Goal: Task Accomplishment & Management: Use online tool/utility

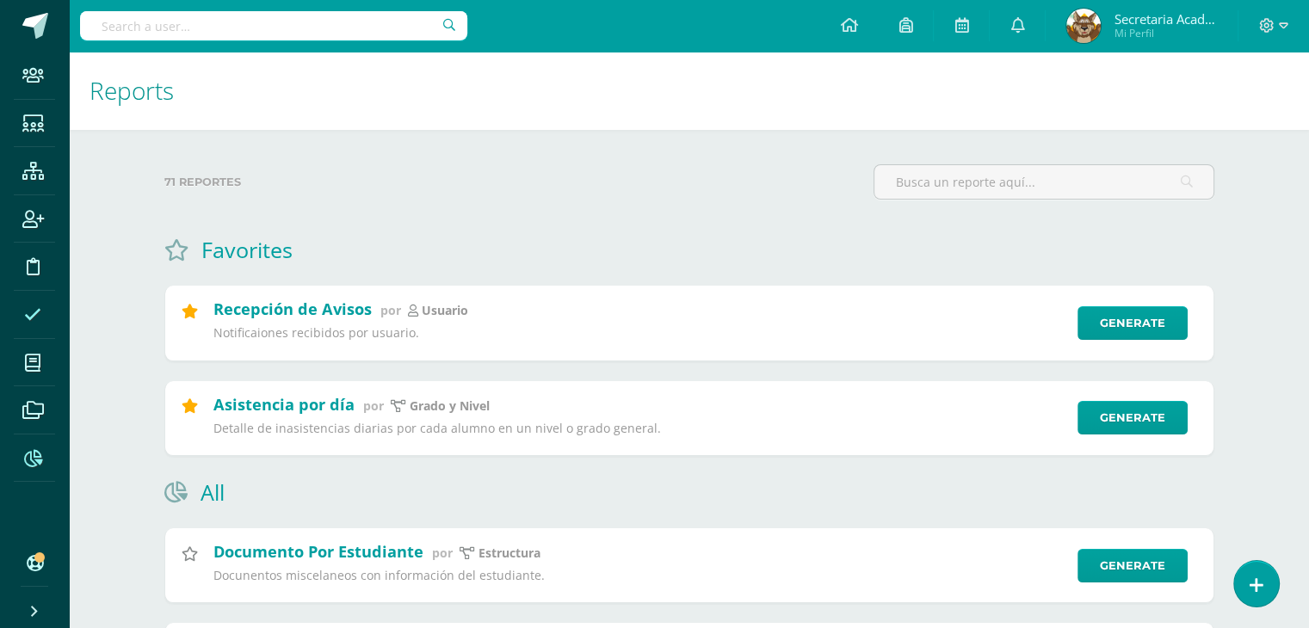
click at [29, 311] on icon at bounding box center [32, 314] width 17 height 17
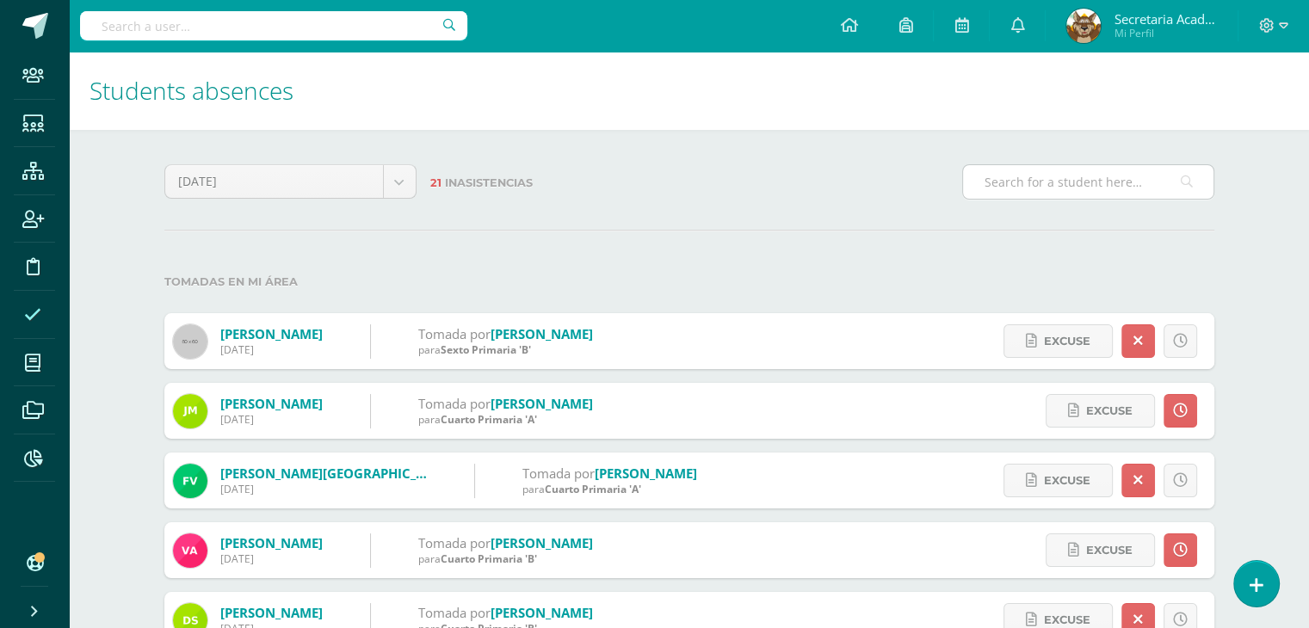
click at [1091, 187] on input "text" at bounding box center [1088, 182] width 250 height 34
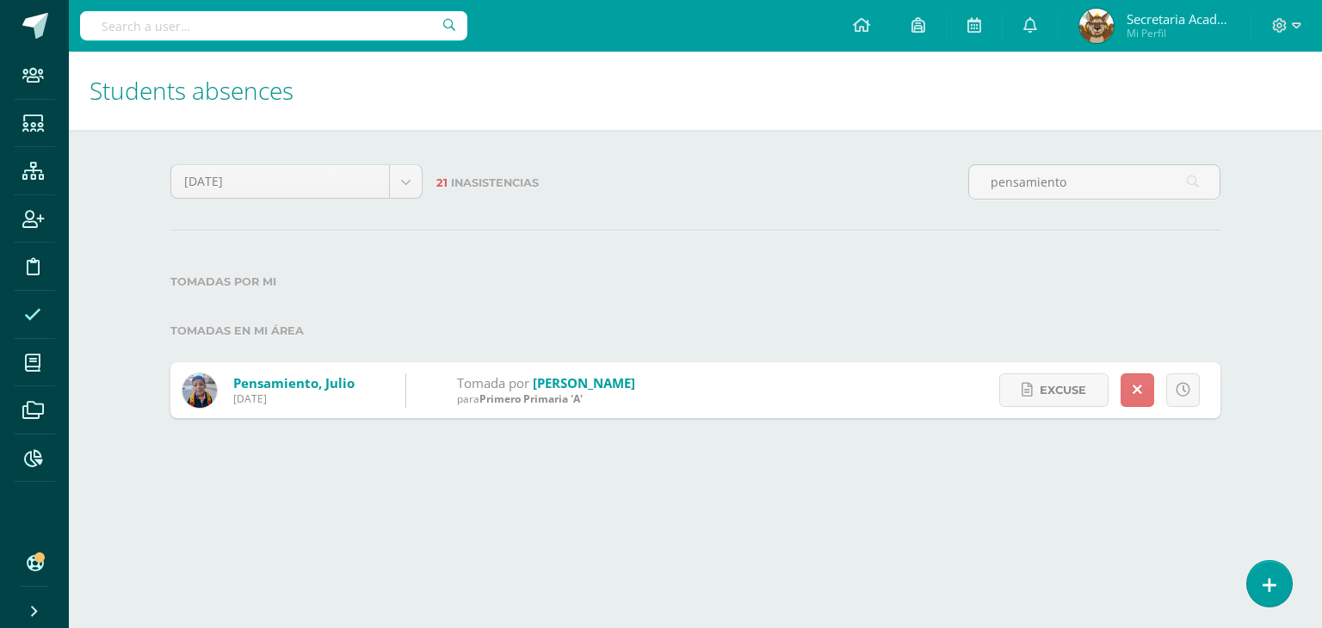
type input "pensamiento"
click at [1146, 388] on link at bounding box center [1137, 390] width 34 height 34
click at [1139, 453] on html "Staff Students Structure Enrollment Discipline Attendance My courses Archivos R…" at bounding box center [661, 226] width 1322 height 453
click at [34, 458] on icon at bounding box center [33, 458] width 18 height 17
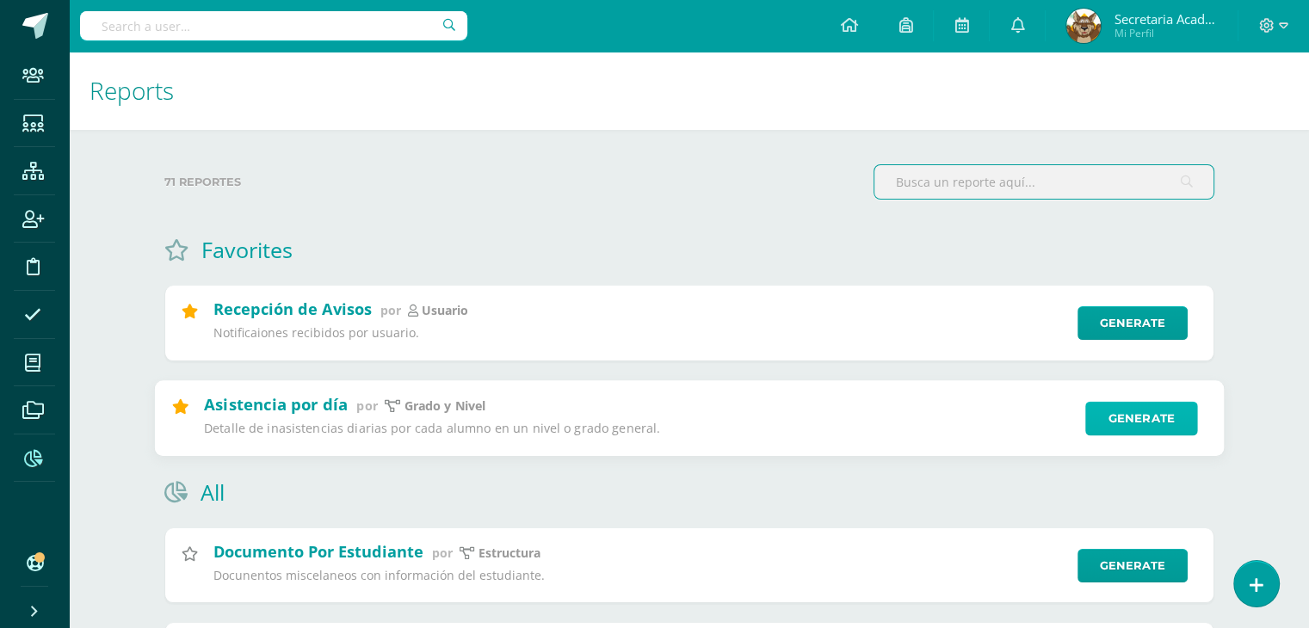
click at [1137, 417] on link "Generate" at bounding box center [1141, 418] width 113 height 34
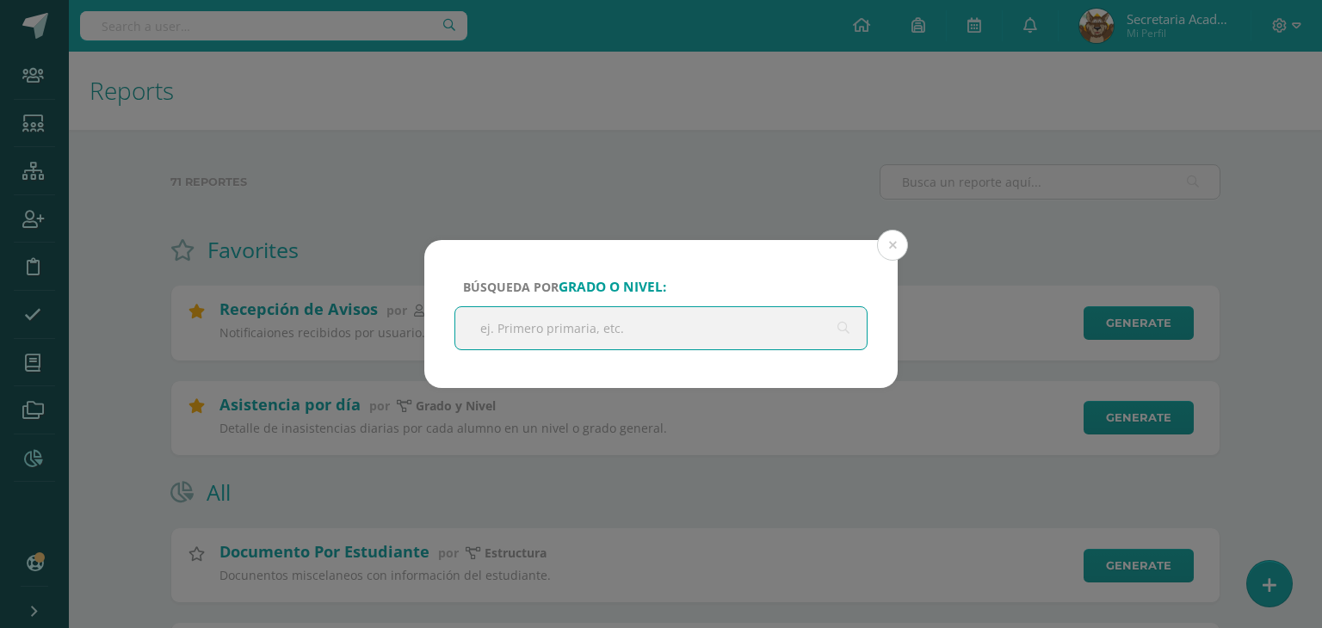
click at [596, 321] on input "text" at bounding box center [660, 328] width 411 height 42
type input "primaria"
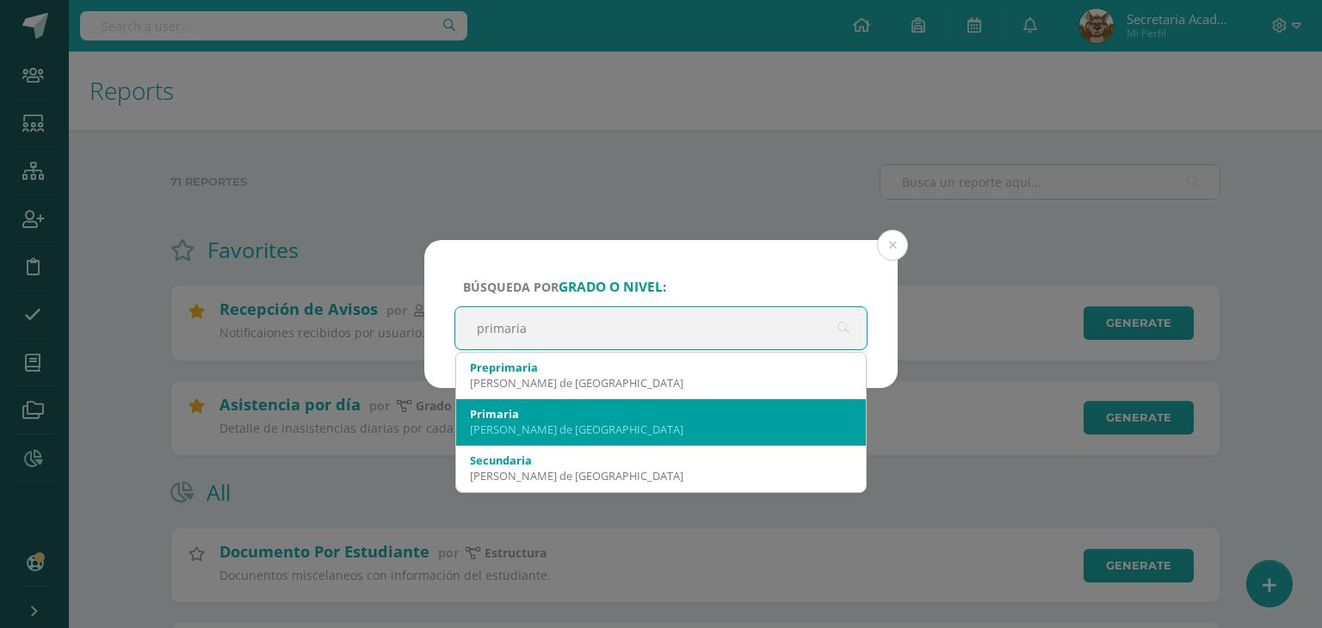
click at [558, 413] on div "Primaria" at bounding box center [661, 413] width 382 height 15
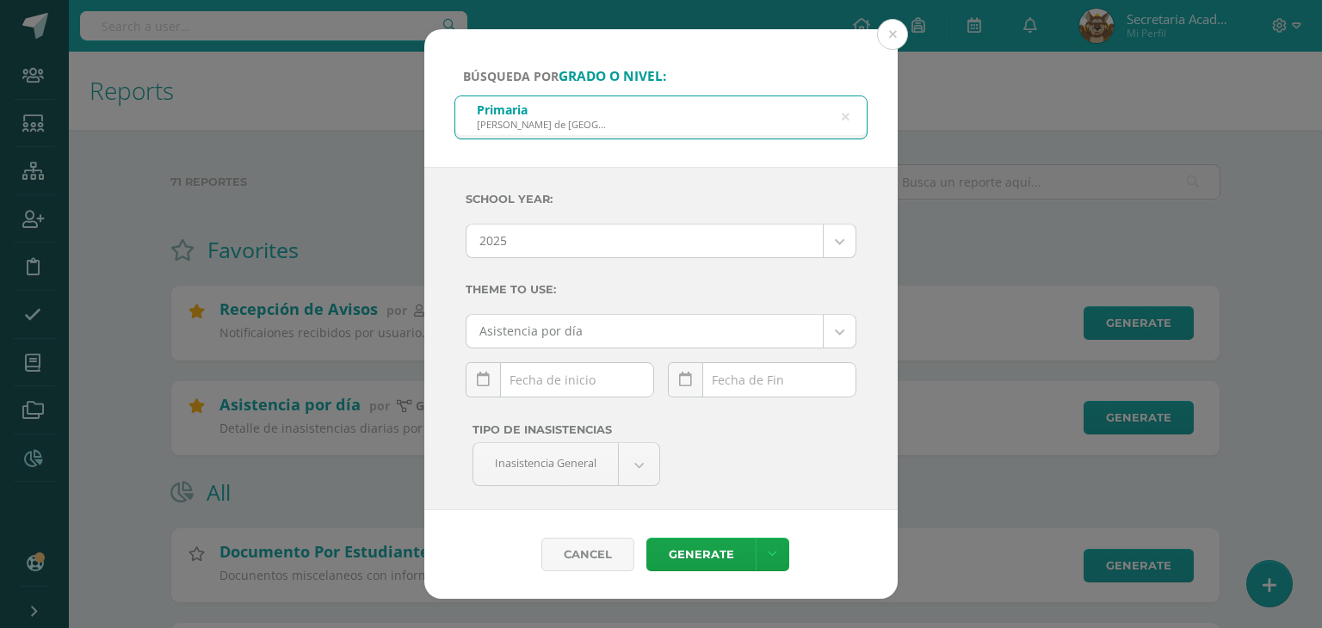
click at [558, 385] on div "[DATE] Mo Tu We Th Fr Sa Su 29 30 1 2 3 4 5 6 7 8 9 10 11 12 13 14 15 16 17 18 …" at bounding box center [560, 386] width 188 height 49
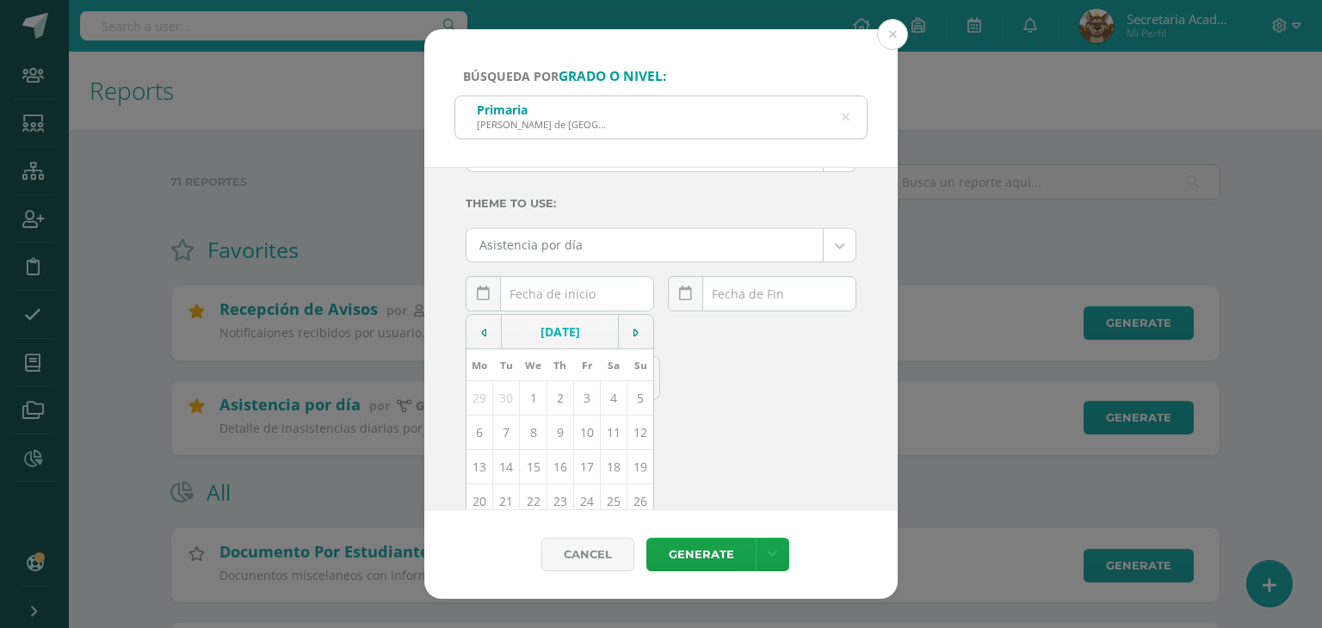
scroll to position [165, 0]
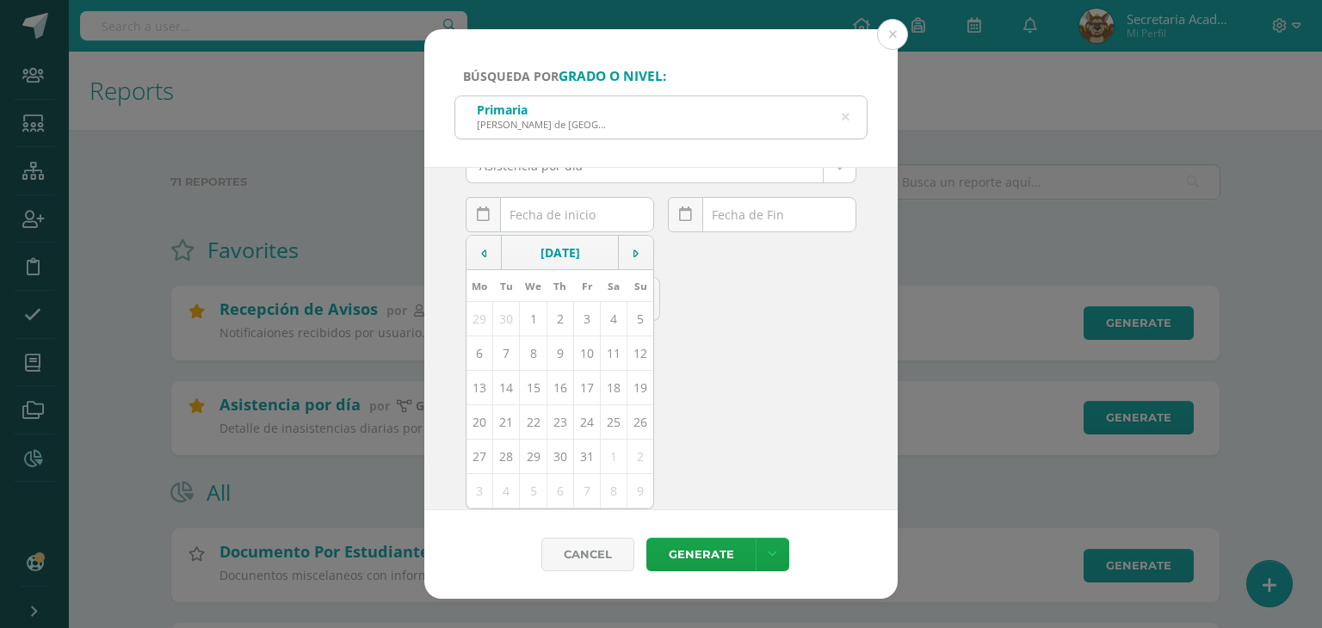
click at [472, 388] on td "13" at bounding box center [479, 388] width 27 height 34
type input "[DATE]"
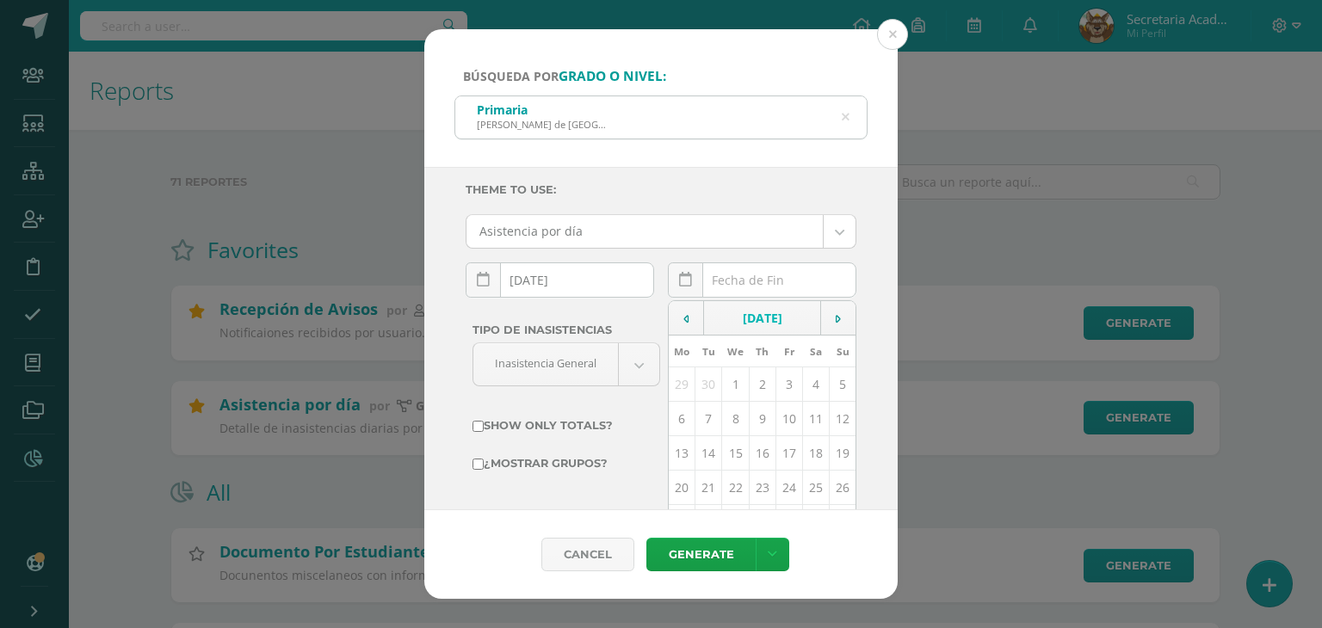
click at [750, 286] on div "[DATE] Mo Tu We Th Fr Sa Su 29 30 1 2 3 4 5 6 7 8 9 10 11 12 13 14 15 16 17 18 …" at bounding box center [762, 286] width 188 height 49
click at [680, 456] on td "13" at bounding box center [682, 453] width 27 height 34
type input "[DATE]"
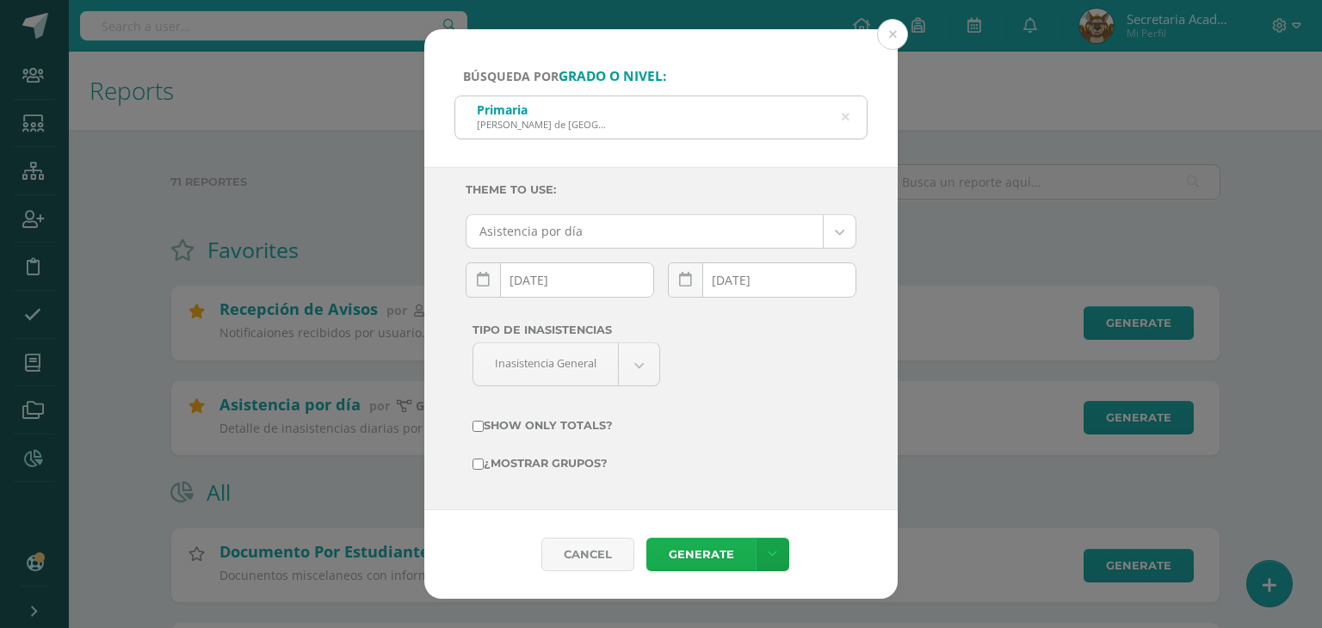
click at [683, 554] on link "Generate" at bounding box center [700, 555] width 109 height 34
click at [706, 550] on link "Generate" at bounding box center [700, 555] width 109 height 34
